Goal: Task Accomplishment & Management: Use online tool/utility

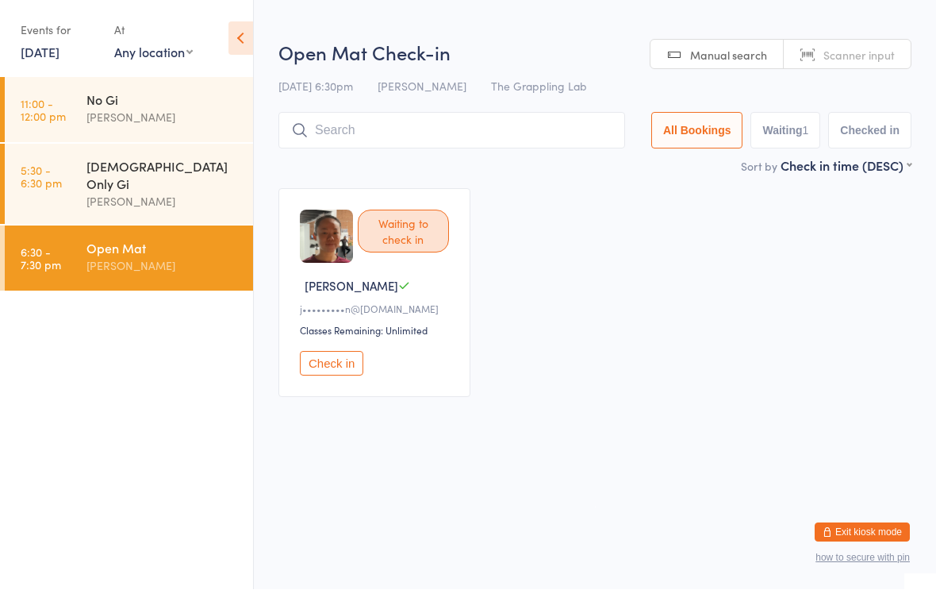
click at [452, 125] on input "search" at bounding box center [452, 131] width 347 height 37
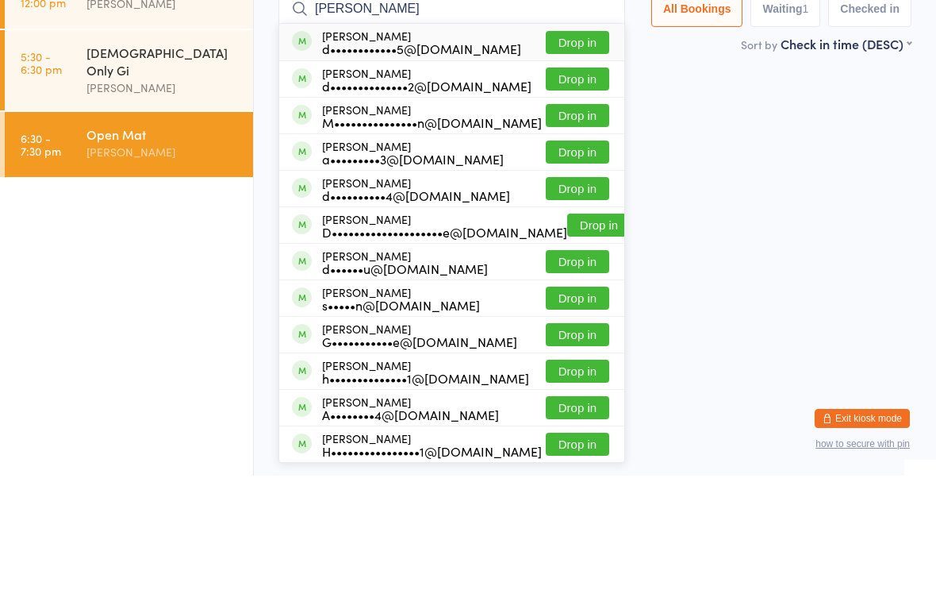
type input "[PERSON_NAME]"
click at [567, 145] on button "Drop in" at bounding box center [577, 156] width 63 height 23
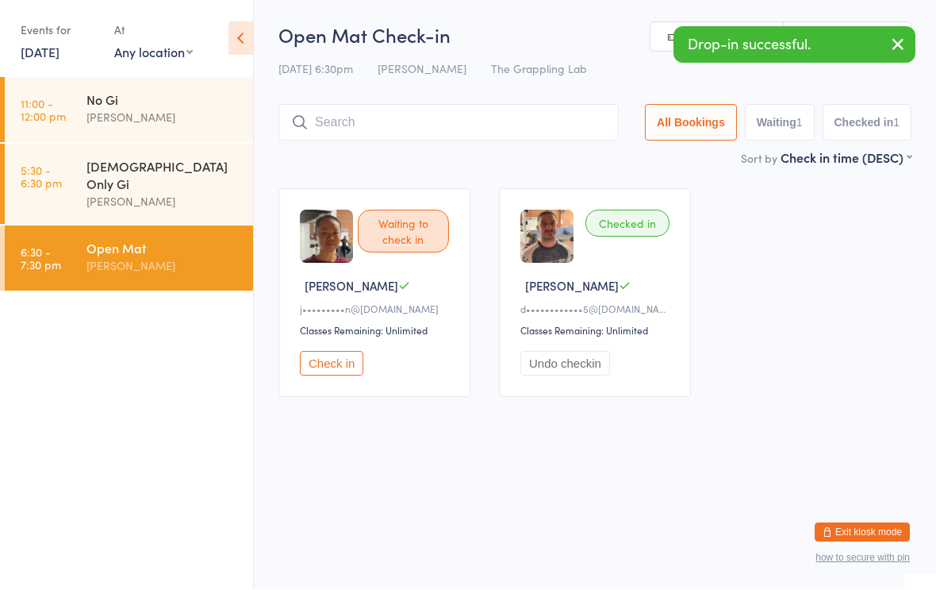
click at [594, 359] on button "Undo checkin" at bounding box center [566, 364] width 90 height 25
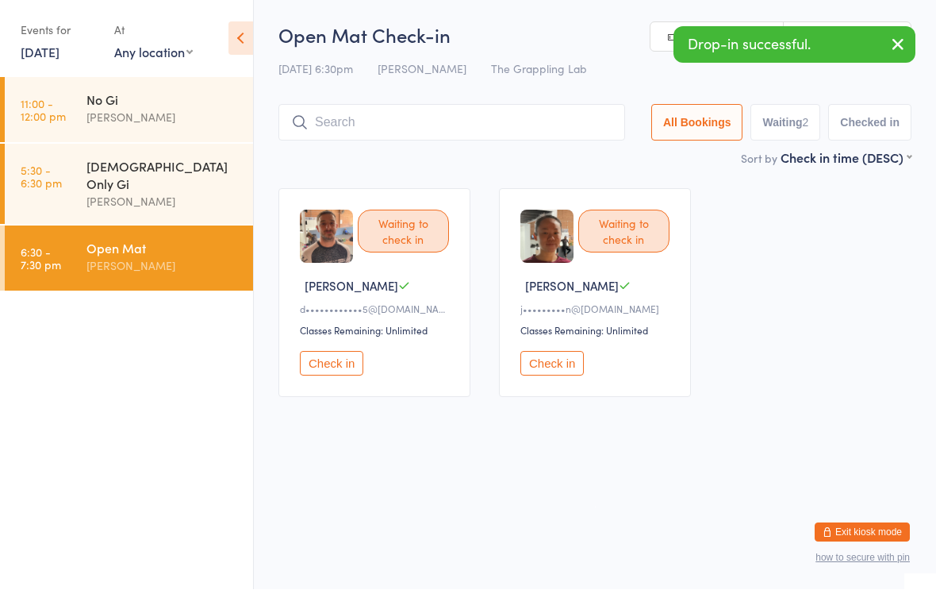
click at [339, 140] on input "search" at bounding box center [452, 123] width 347 height 37
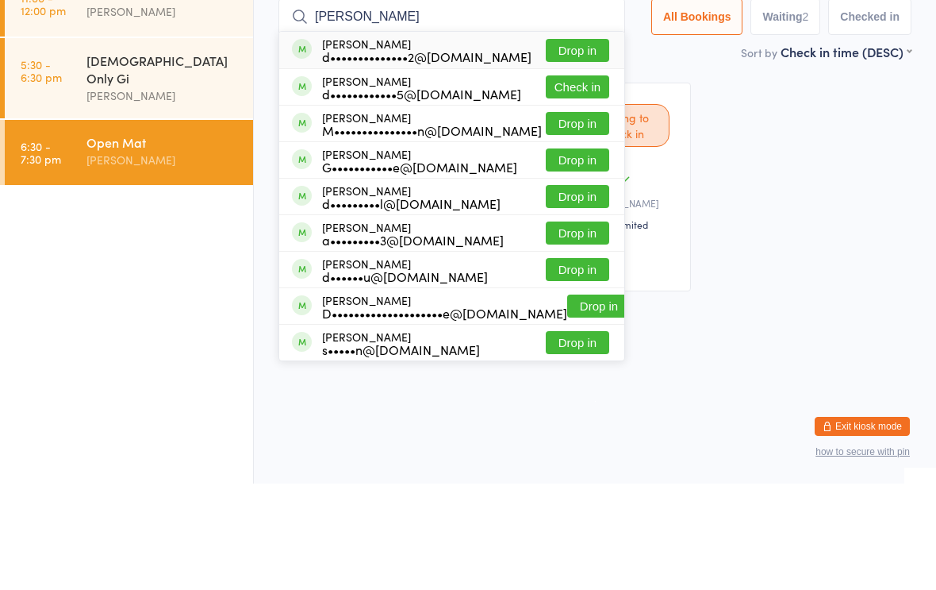
type input "[PERSON_NAME]"
click at [563, 145] on button "Drop in" at bounding box center [577, 156] width 63 height 23
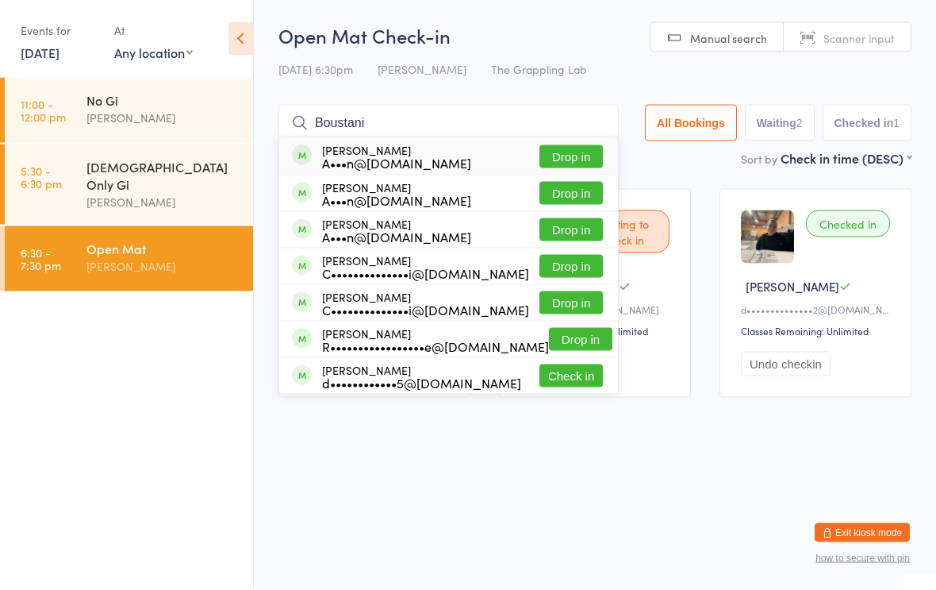
type input "Boustani"
click at [547, 191] on button "Drop in" at bounding box center [571, 193] width 63 height 23
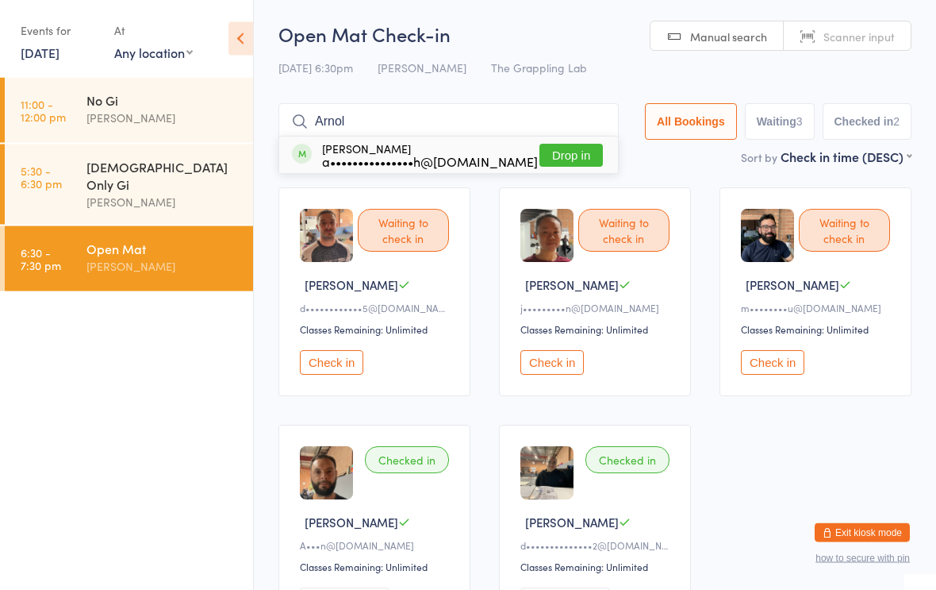
type input "Arnol"
click at [558, 149] on button "Drop in" at bounding box center [571, 155] width 63 height 23
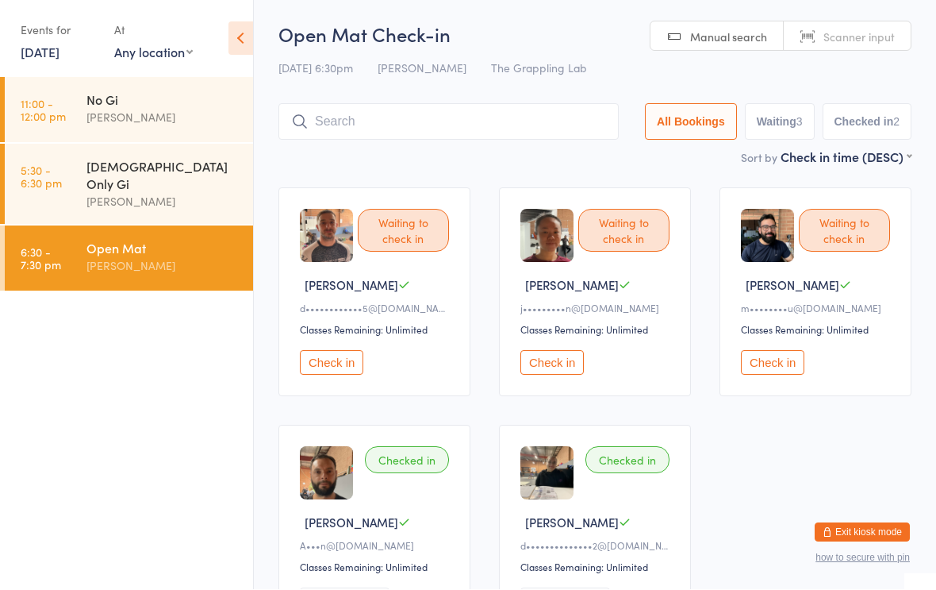
scroll to position [1, 0]
